Goal: Task Accomplishment & Management: Use online tool/utility

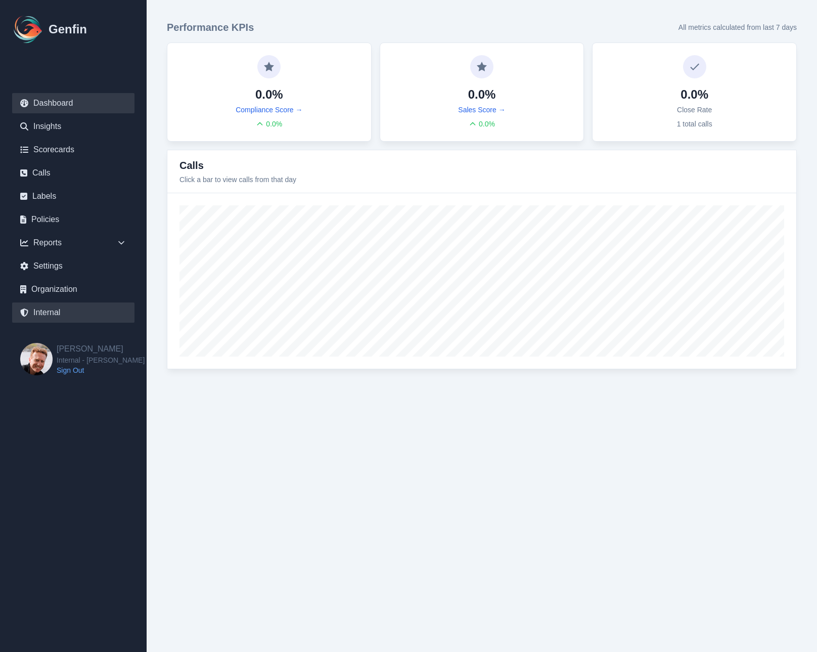
click at [67, 312] on link "Internal" at bounding box center [73, 312] width 122 height 20
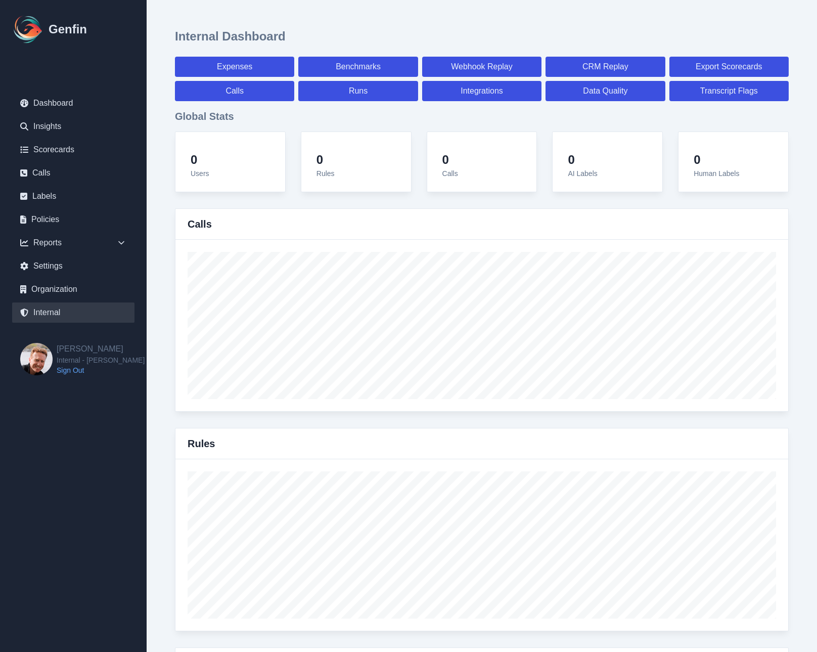
select select "paid"
select select "7"
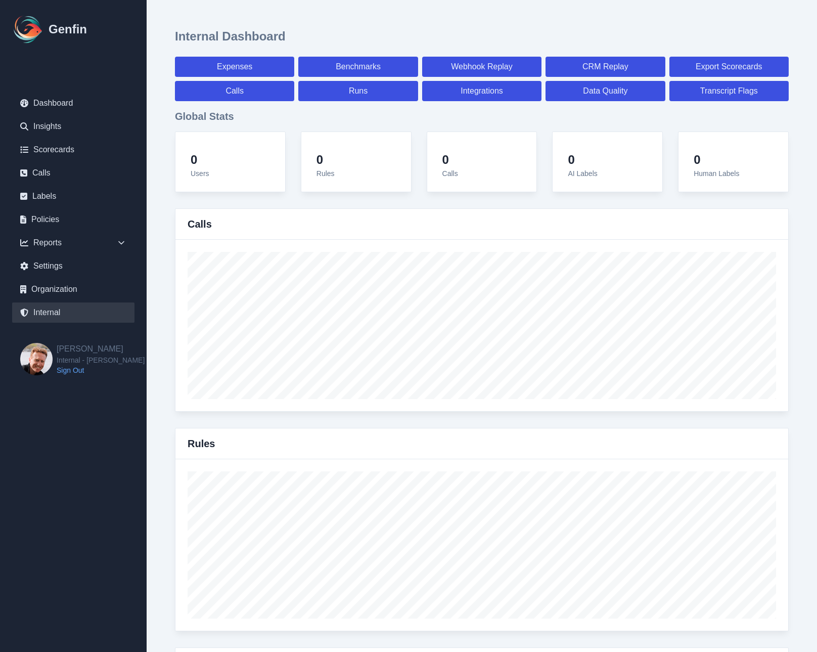
select select "paid"
select select "7"
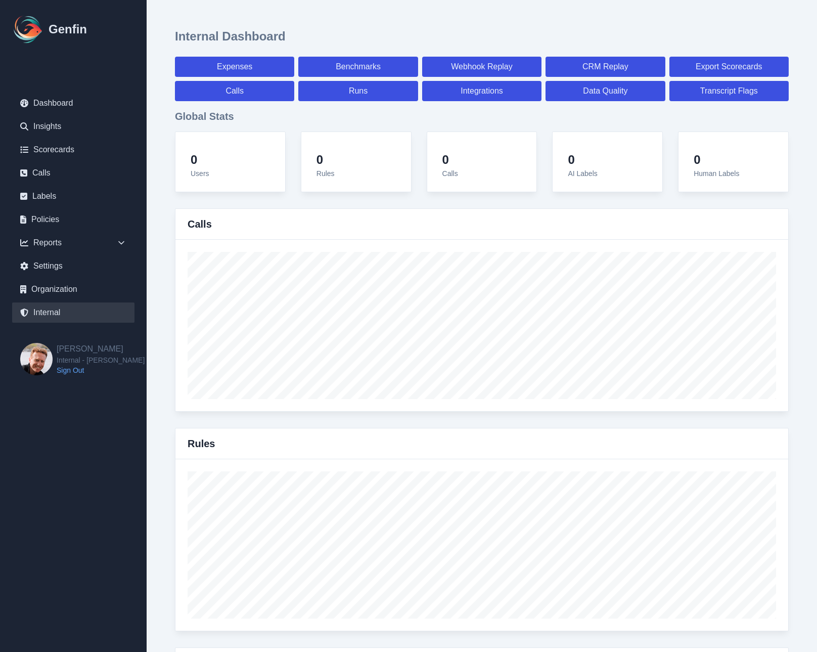
select select "7"
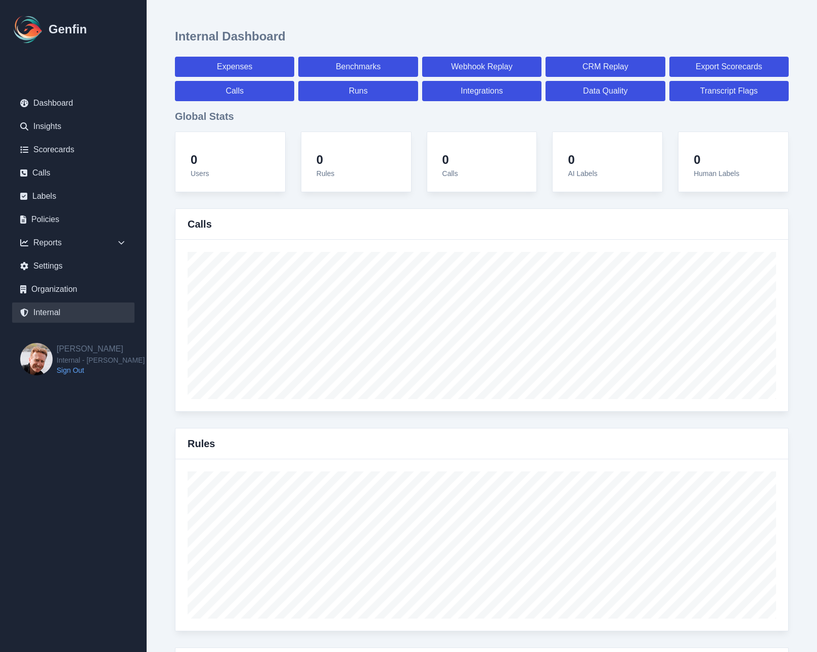
select select "7"
select select "paid"
select select "7"
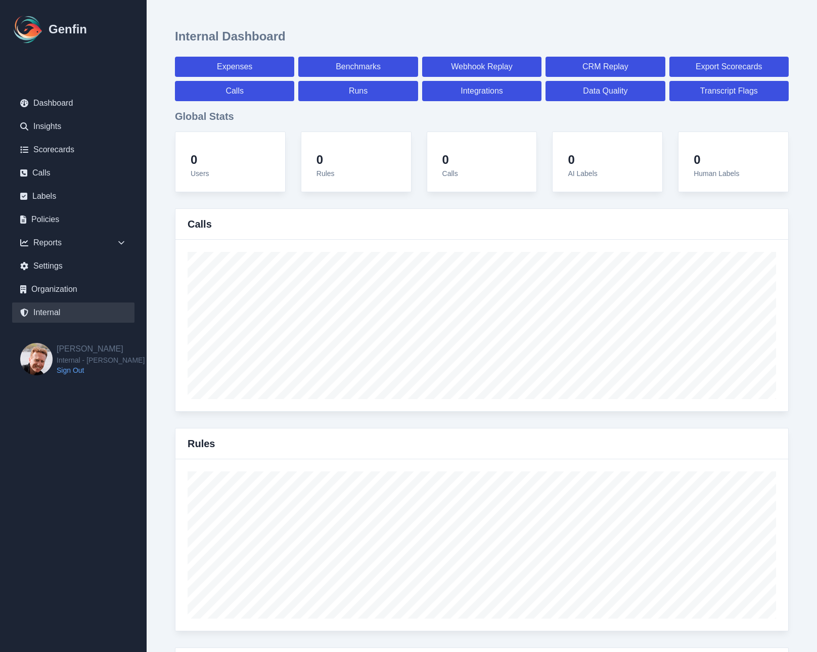
select select "7"
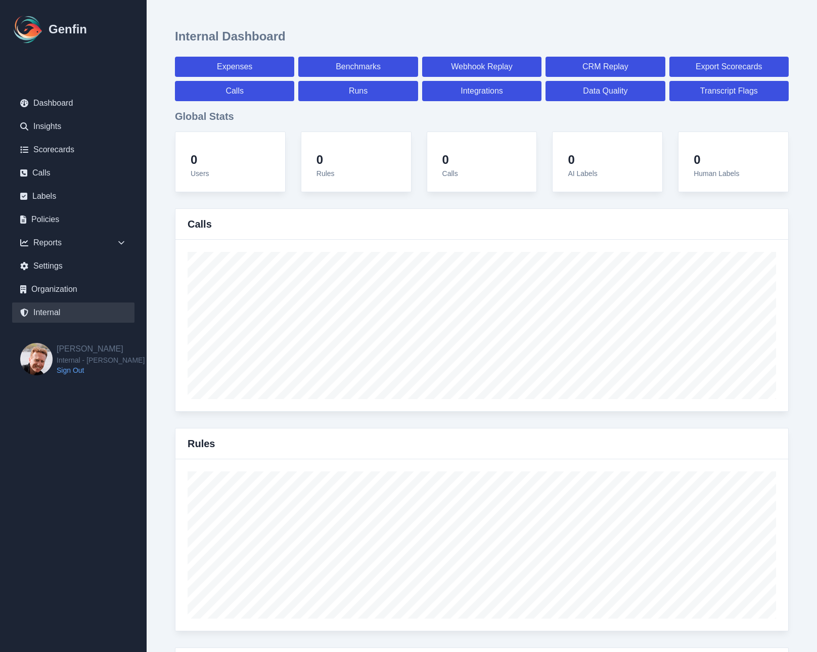
select select "7"
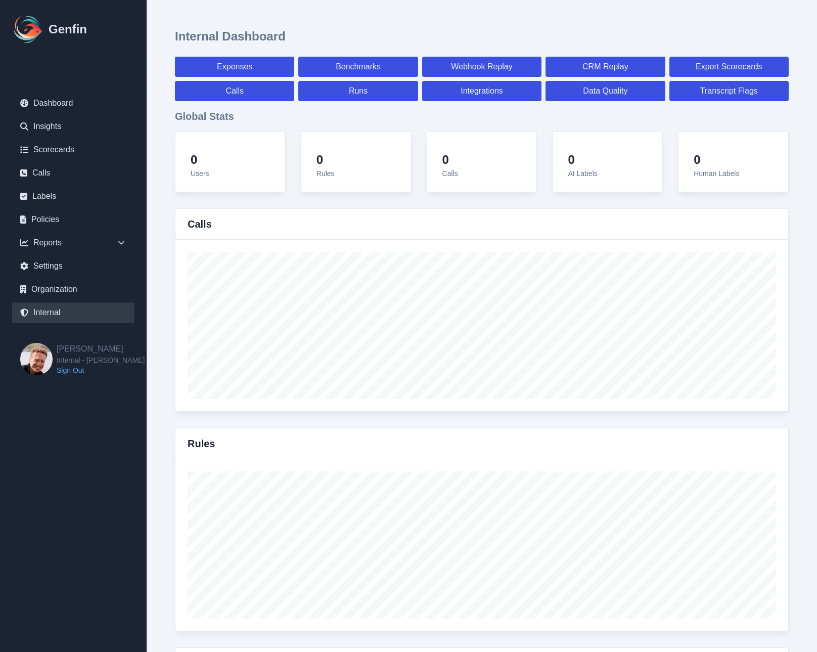
select select "7"
select select "paid"
select select "7"
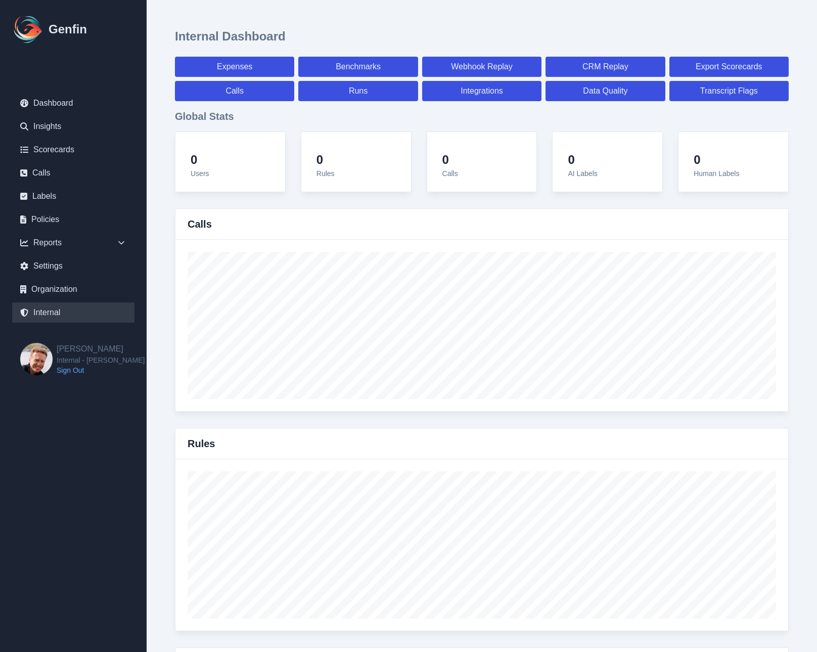
select select "7"
select select "paid"
select select "7"
select select "paid"
select select "7"
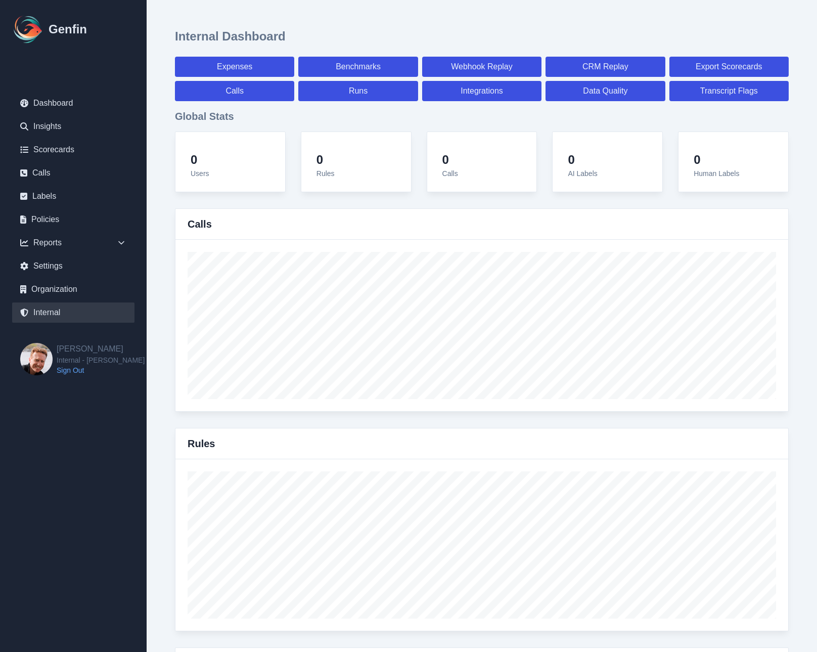
select select "7"
select select "paid"
select select "7"
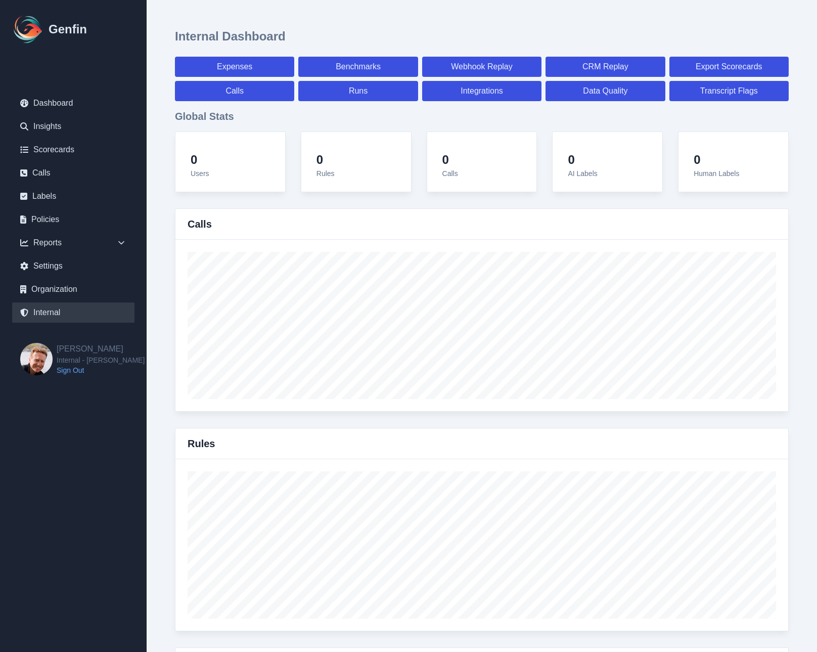
select select "7"
select select "paid"
select select "7"
select select "paid"
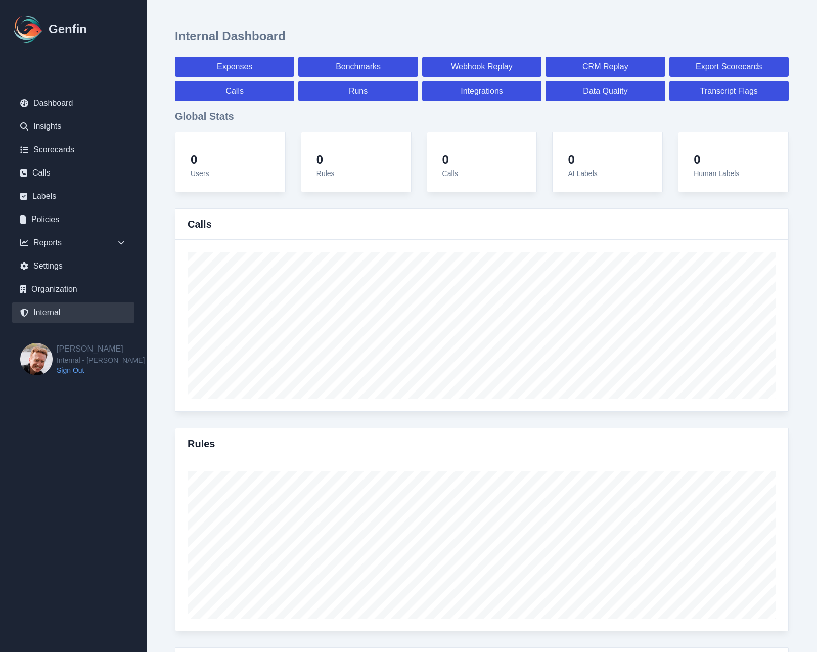
select select "7"
select select "paid"
select select "7"
select select "paid"
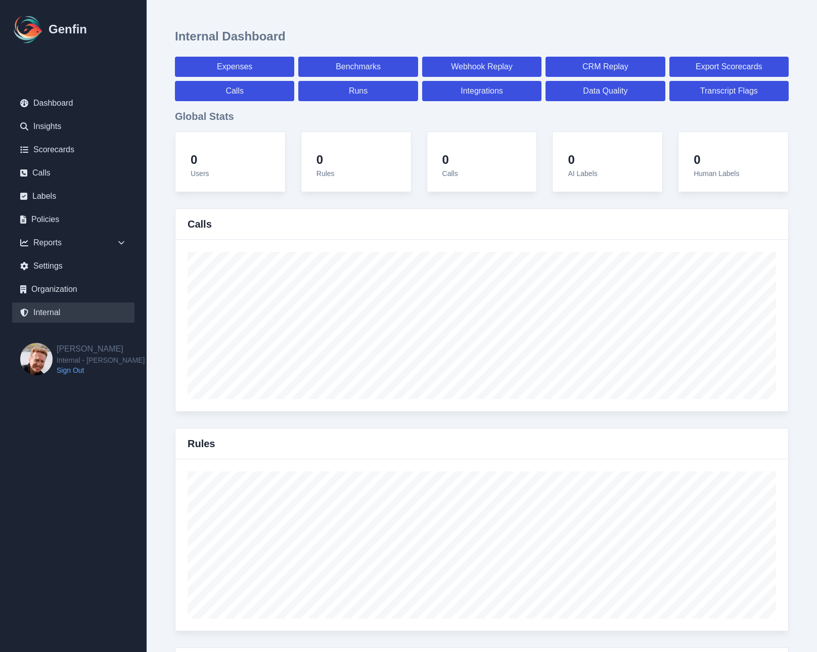
select select "7"
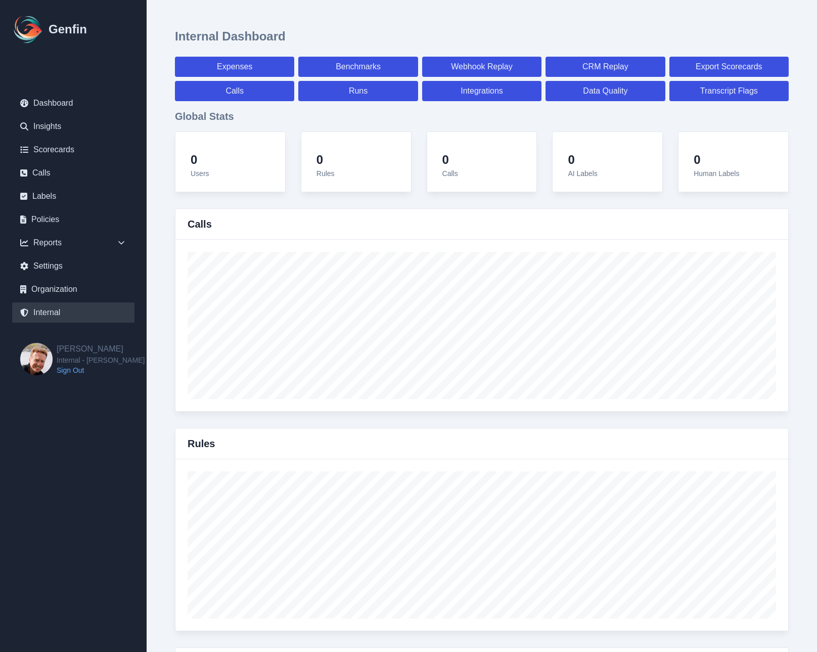
select select "7"
select select "paid"
select select "7"
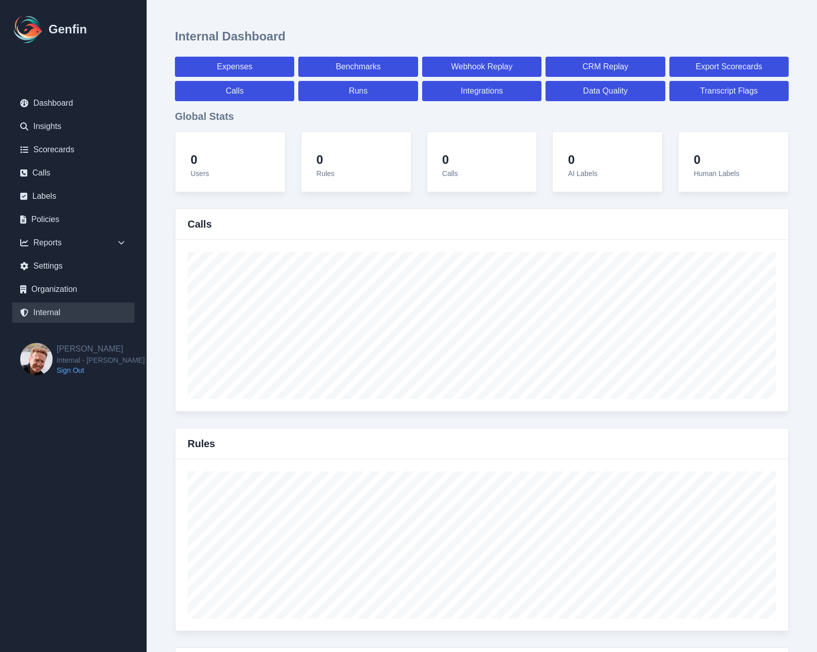
select select "7"
select select "paid"
select select "7"
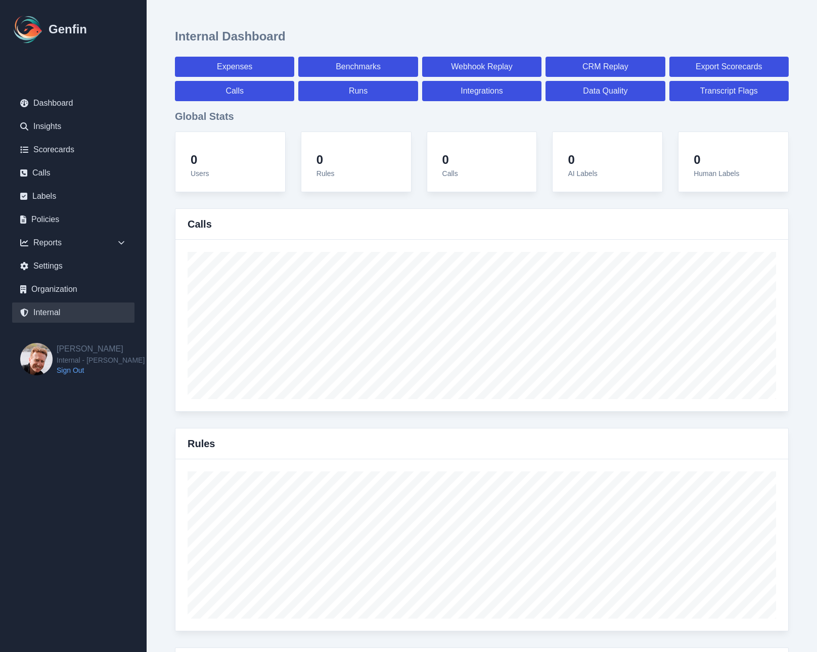
select select "7"
select select "paid"
select select "7"
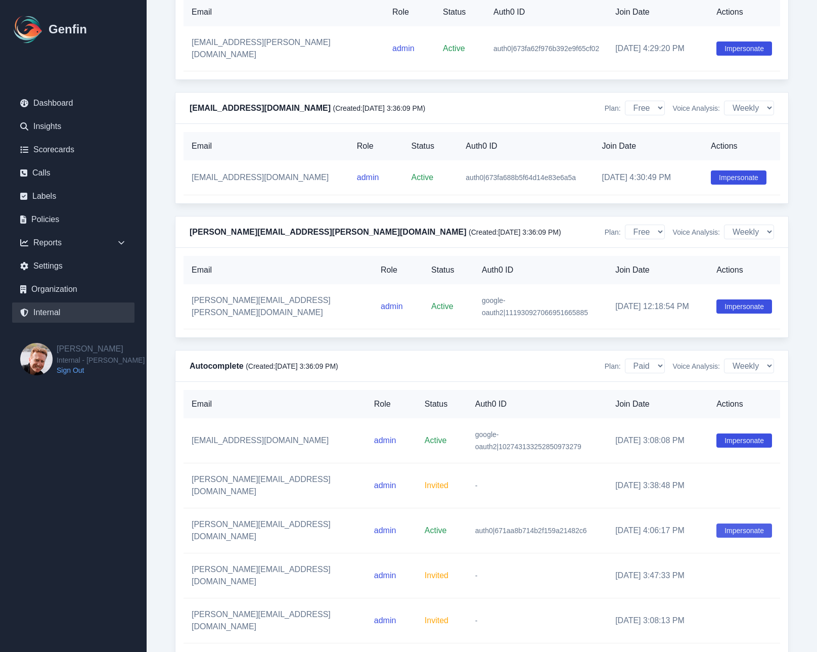
click at [730, 523] on button "Impersonate" at bounding box center [744, 530] width 56 height 14
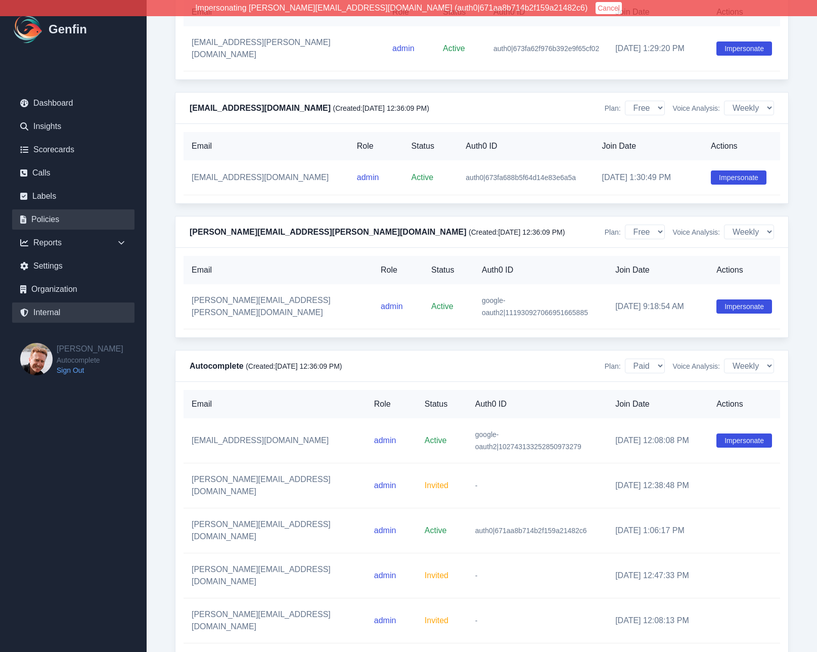
click at [44, 222] on link "Policies" at bounding box center [73, 219] width 122 height 20
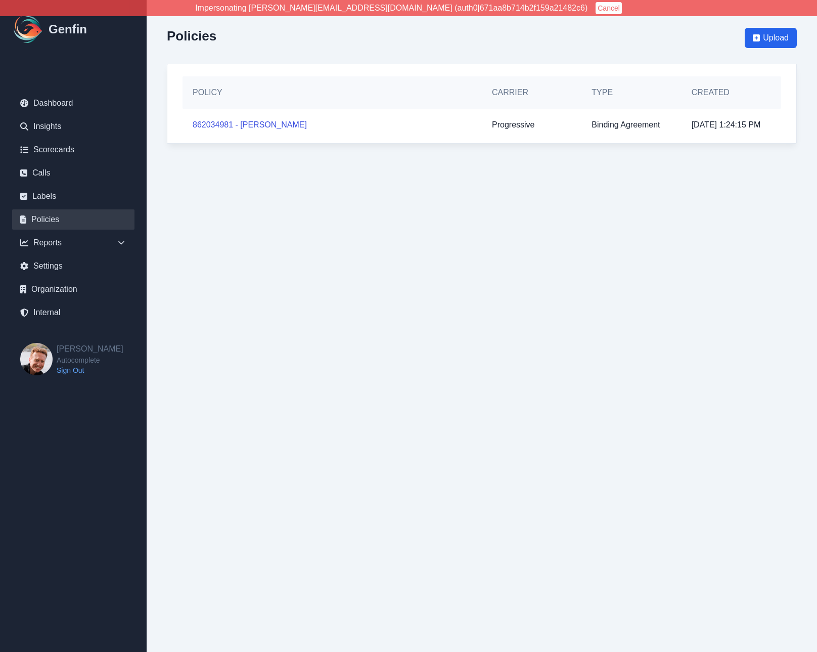
click at [399, 164] on html "Impersonating jeff@autocomplete.io (auth0|671aa8b714b2f159a21482c6) Cancel Genf…" at bounding box center [408, 82] width 817 height 164
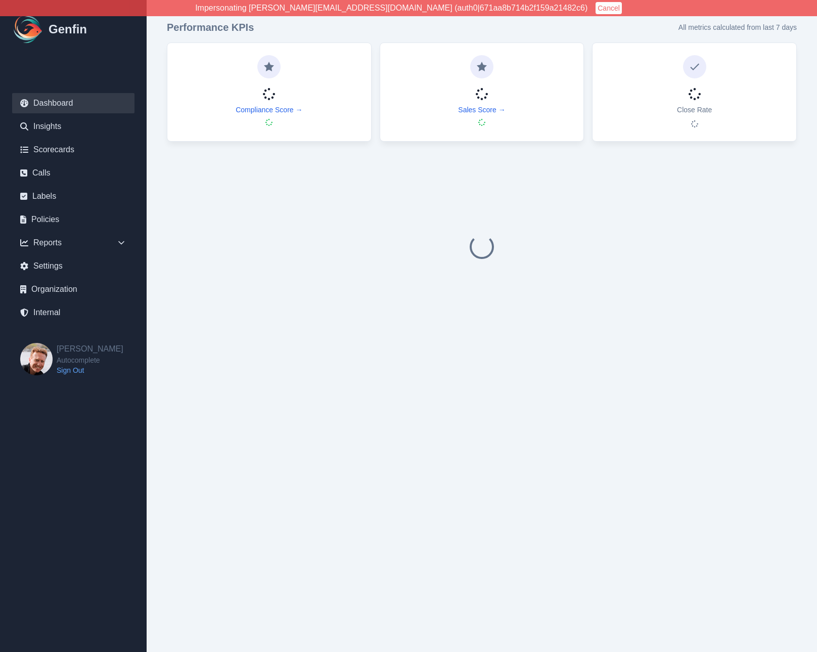
click at [595, 9] on button "Cancel" at bounding box center [608, 8] width 26 height 12
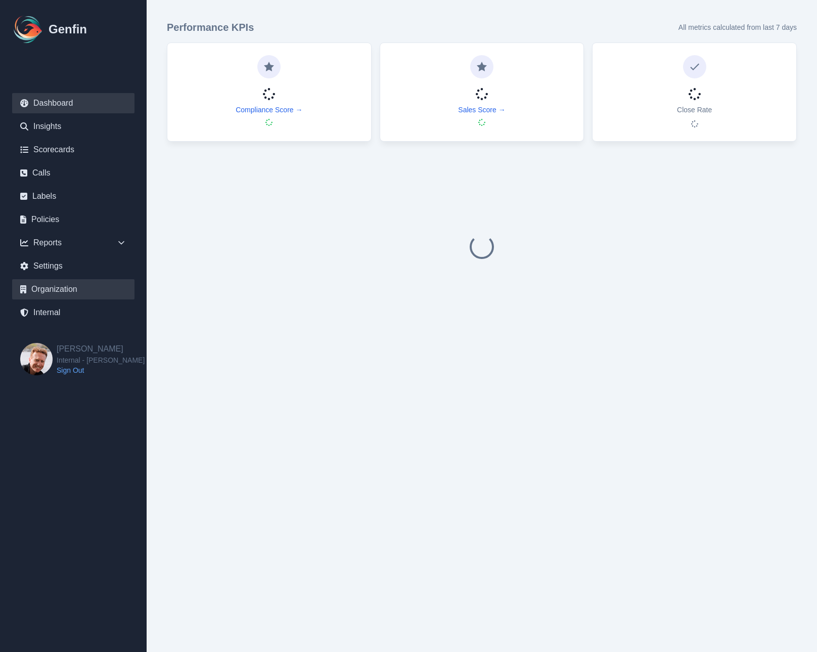
click at [55, 293] on link "Organization" at bounding box center [73, 289] width 122 height 20
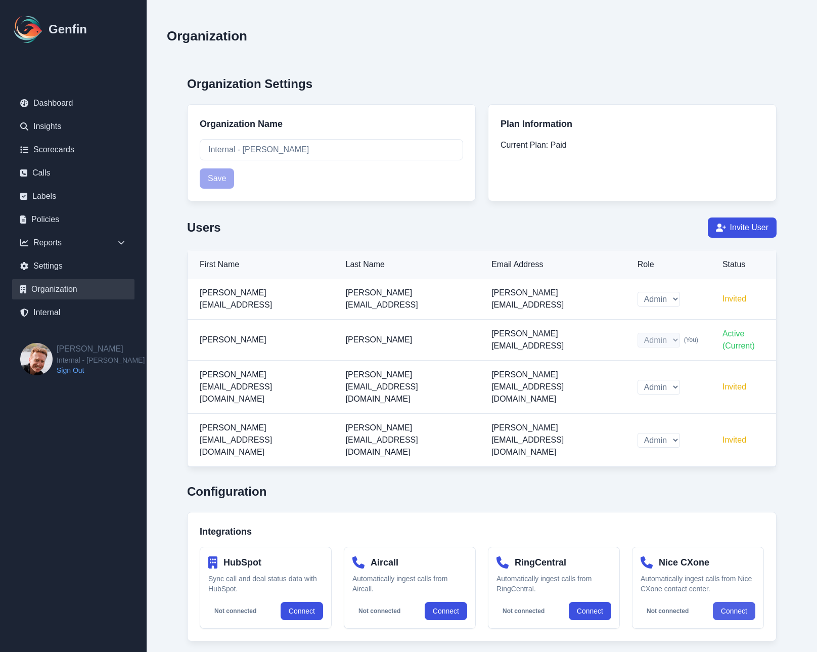
click at [755, 602] on button "Connect" at bounding box center [734, 611] width 42 height 18
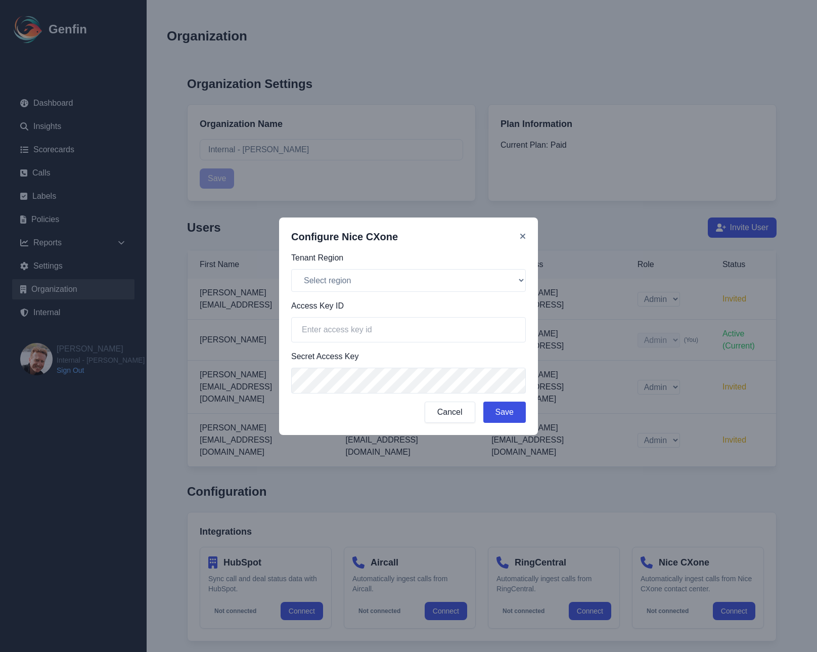
click at [451, 415] on button "Cancel" at bounding box center [450, 411] width 51 height 21
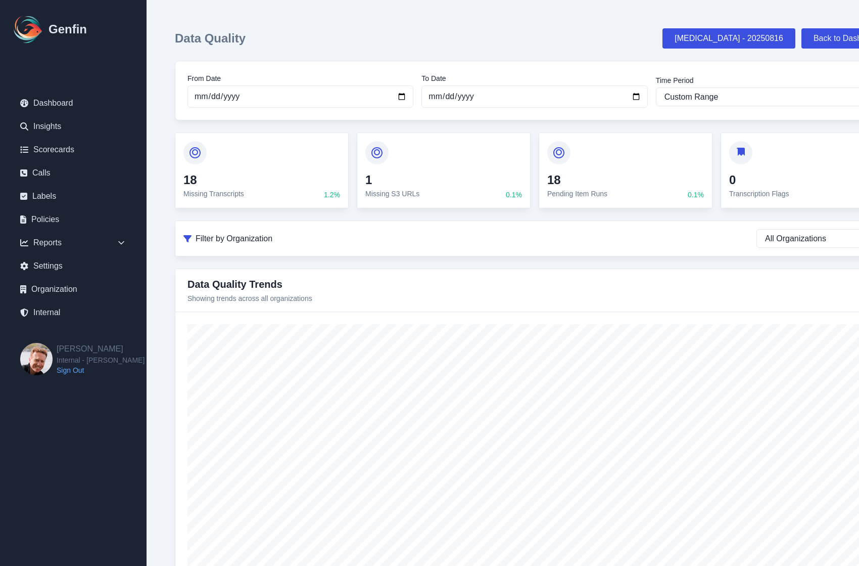
select select "custom"
